Goal: Feedback & Contribution: Submit feedback/report problem

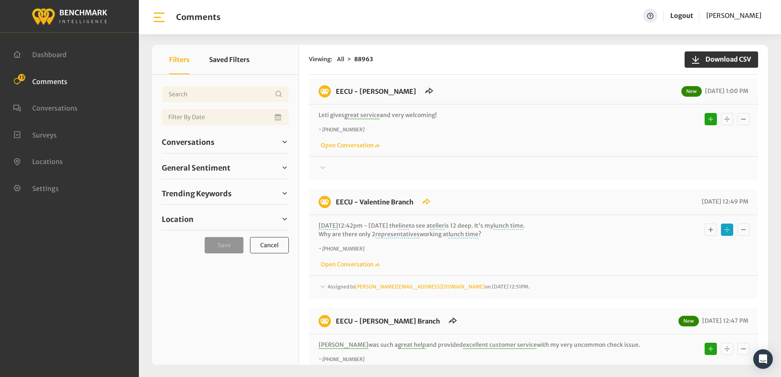
scroll to position [490, 0]
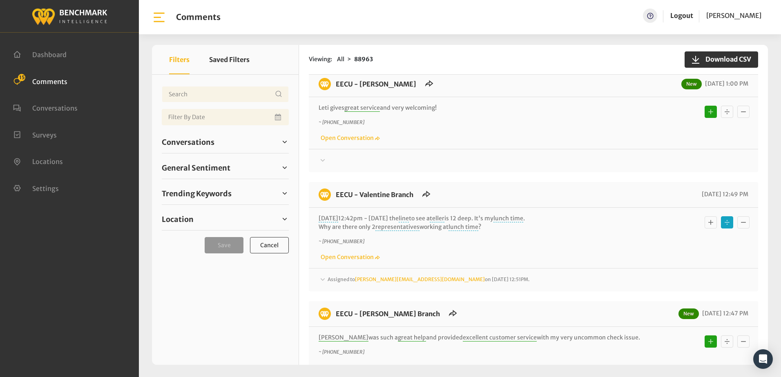
click at [744, 219] on icon "Basic example" at bounding box center [743, 223] width 8 height 10
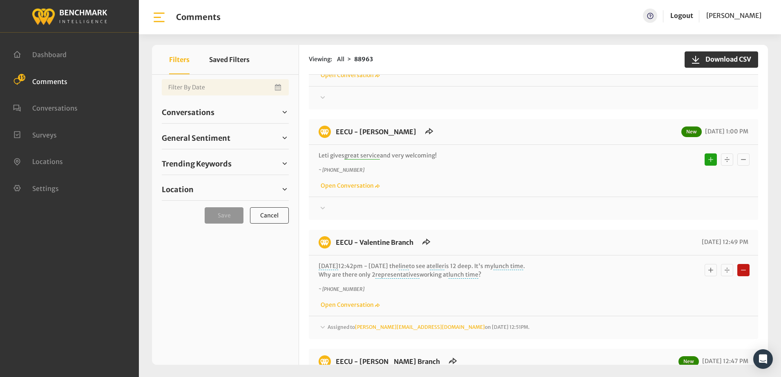
scroll to position [567, 0]
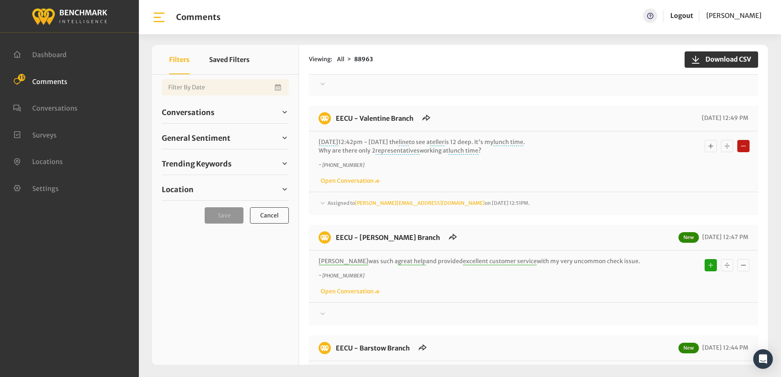
click at [324, 202] on icon at bounding box center [323, 203] width 4 height 2
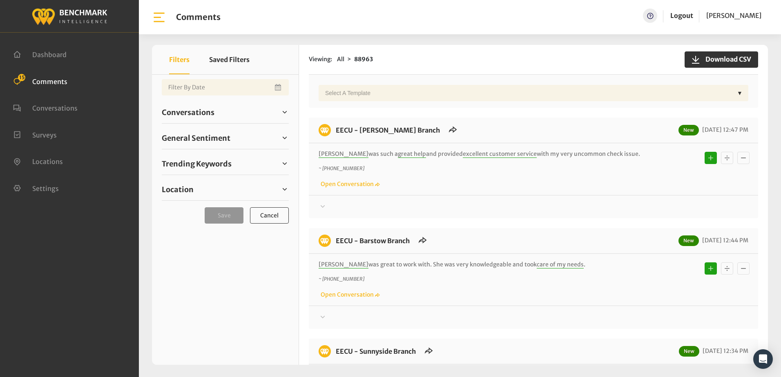
scroll to position [975, 0]
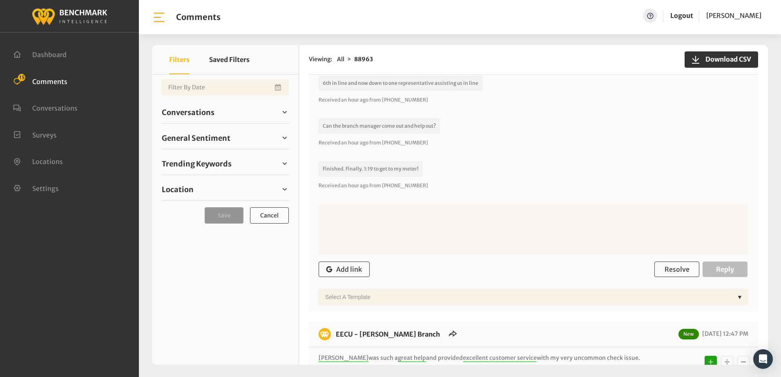
click at [488, 150] on div "Your comment about EECU is greatly appreciated! If at any time you wish to end …" at bounding box center [534, 4] width 430 height 383
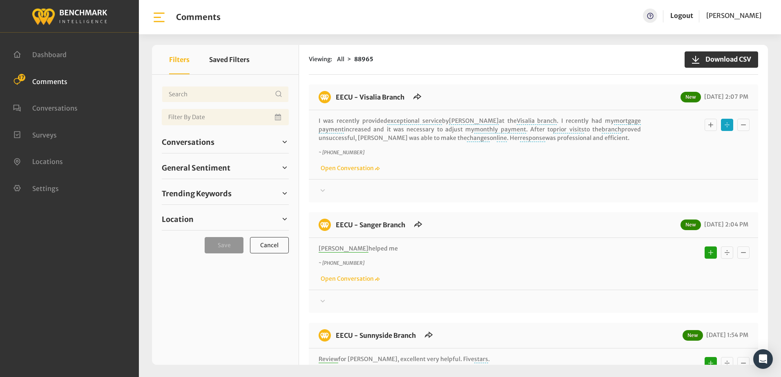
click at [705, 129] on button "Basic example" at bounding box center [711, 125] width 12 height 12
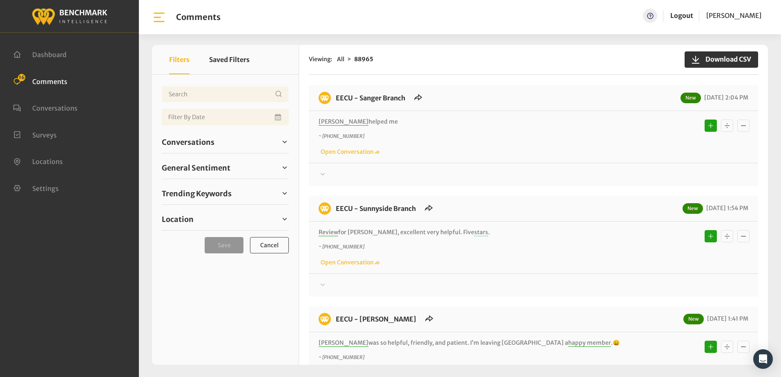
scroll to position [163, 0]
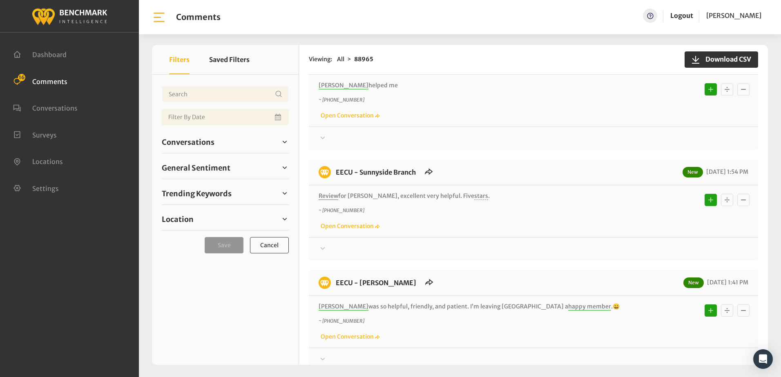
click at [324, 137] on icon at bounding box center [323, 138] width 8 height 10
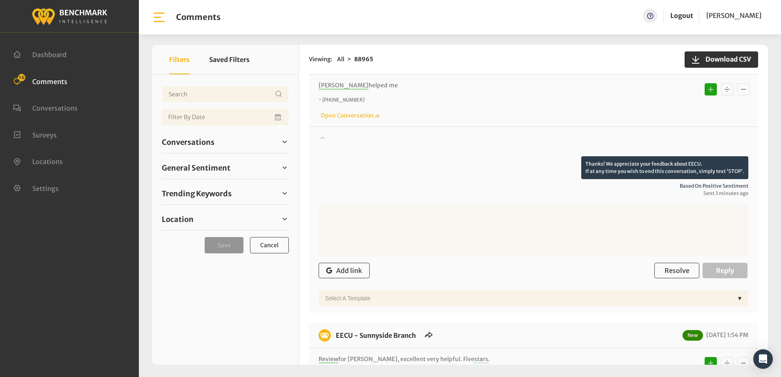
click at [324, 137] on icon at bounding box center [323, 138] width 8 height 10
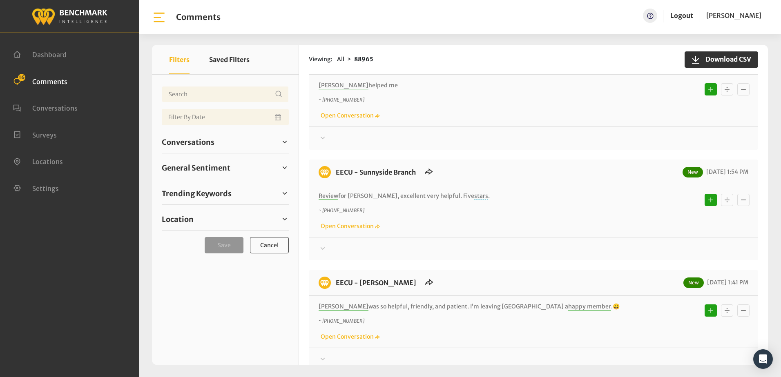
click at [725, 91] on icon "Basic example" at bounding box center [727, 90] width 8 height 10
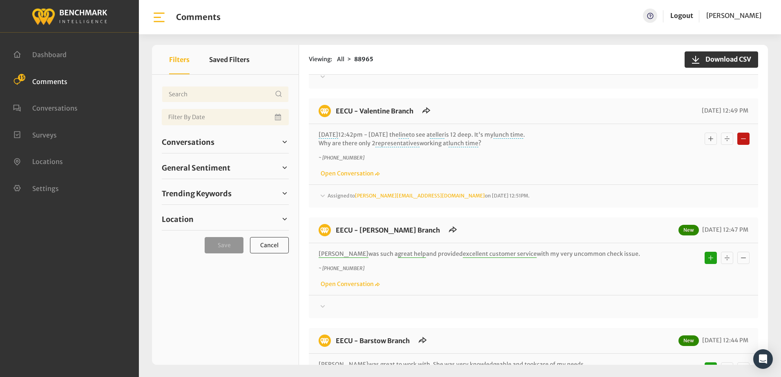
scroll to position [817, 0]
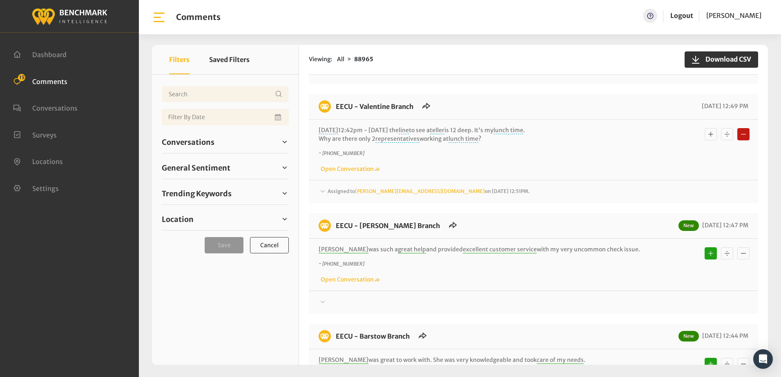
click at [323, 187] on icon at bounding box center [323, 192] width 8 height 10
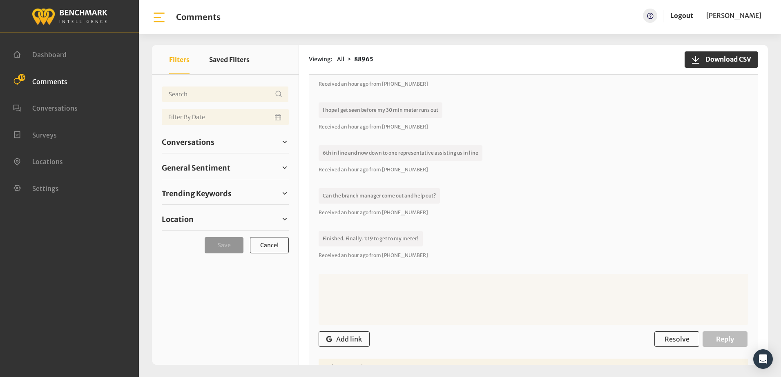
scroll to position [980, 0]
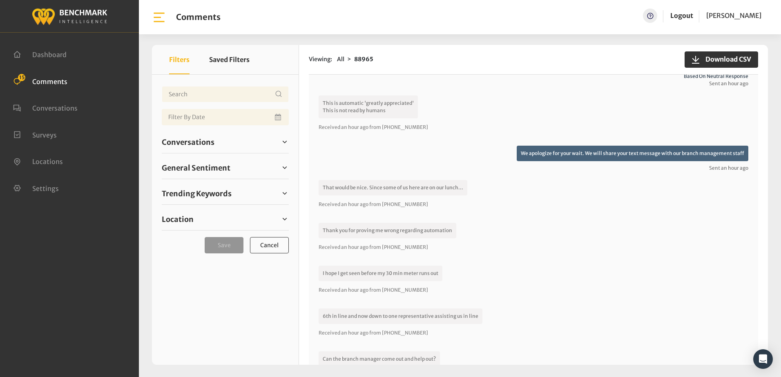
click at [462, 148] on div "We apologize for your wait. We will share your text message with our branch man…" at bounding box center [534, 159] width 430 height 26
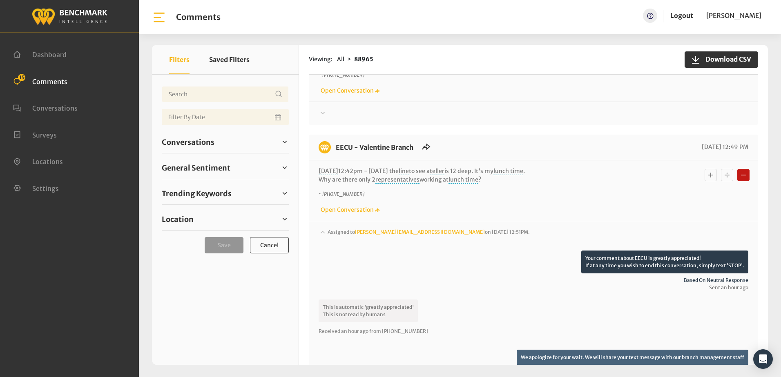
scroll to position [735, 0]
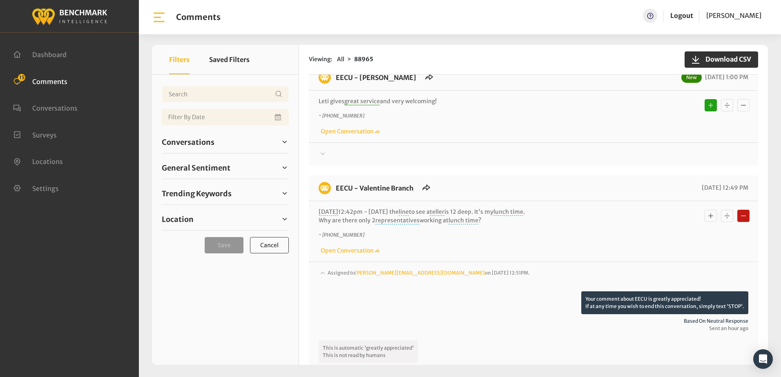
click at [574, 112] on p "~ +15593853615" at bounding box center [480, 115] width 322 height 7
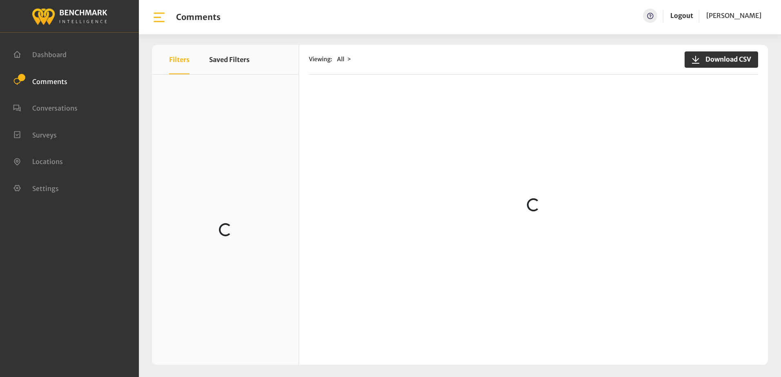
scroll to position [1261, 0]
